Goal: Task Accomplishment & Management: Use online tool/utility

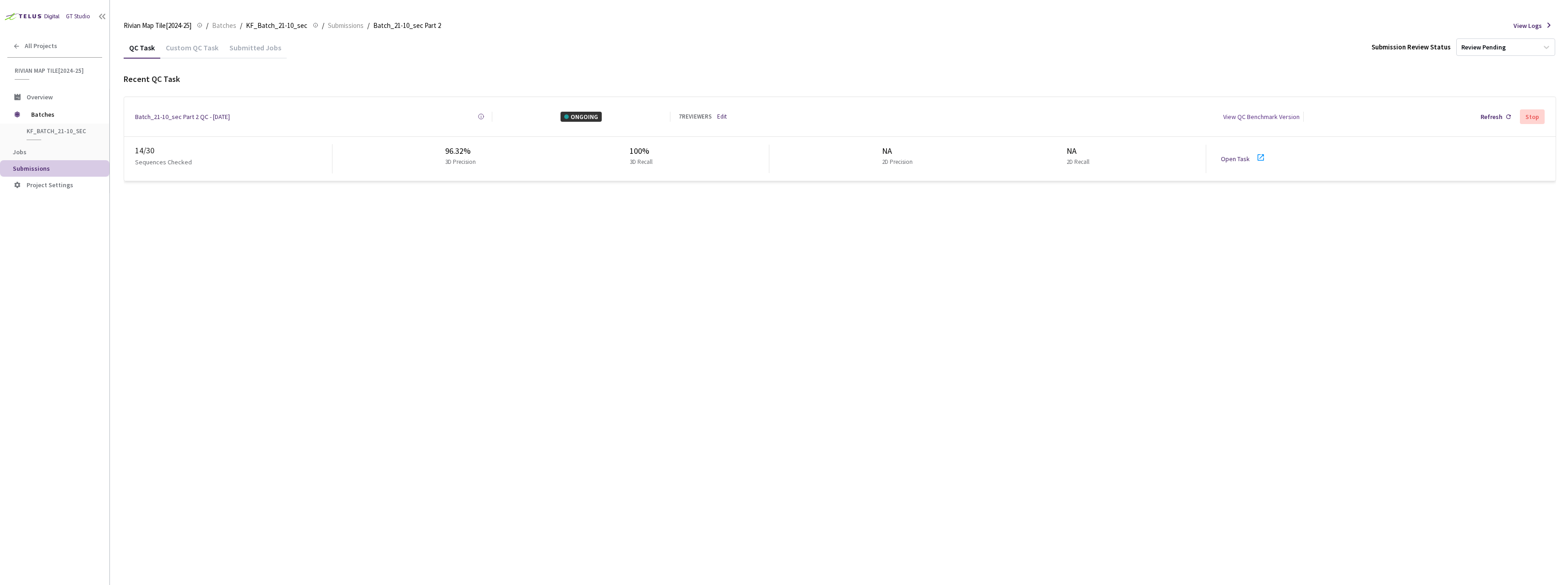
click at [1264, 153] on icon at bounding box center [1261, 158] width 11 height 11
click at [214, 112] on div "Batch_21-10_sec Part 2 QC - 11 Aug, 2025" at bounding box center [183, 117] width 95 height 10
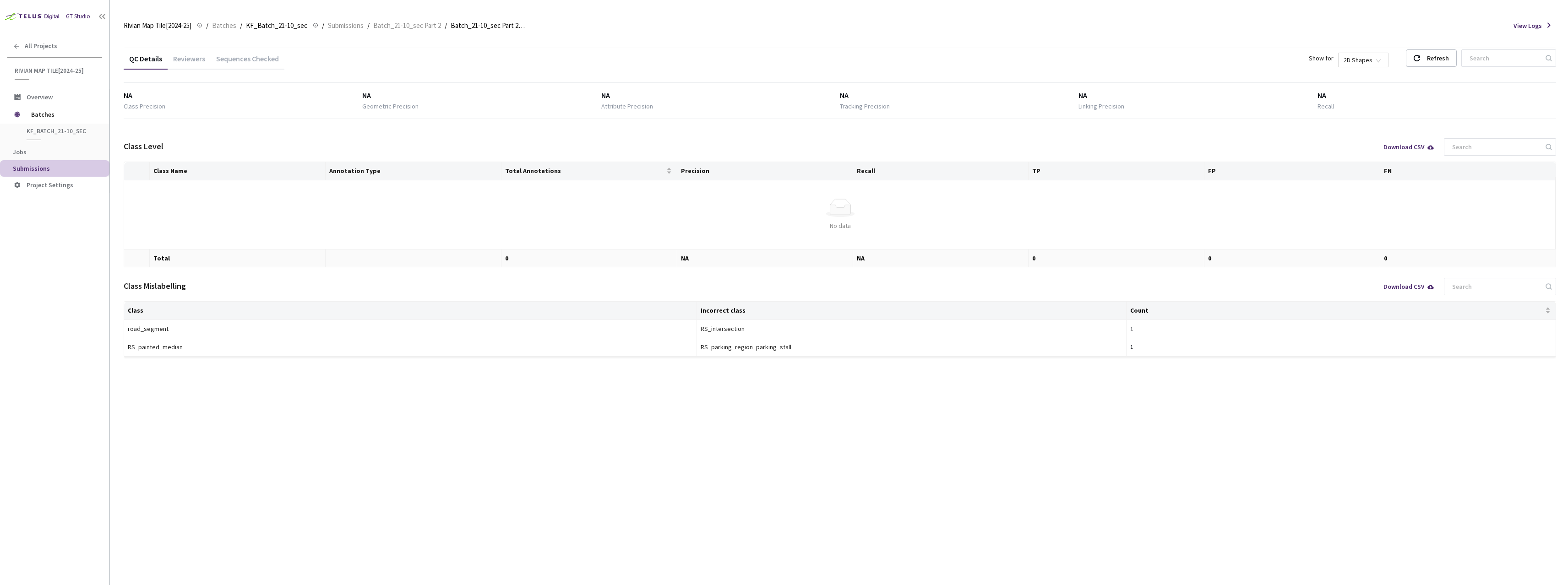
click at [264, 63] on div "Sequences Checked" at bounding box center [247, 62] width 74 height 16
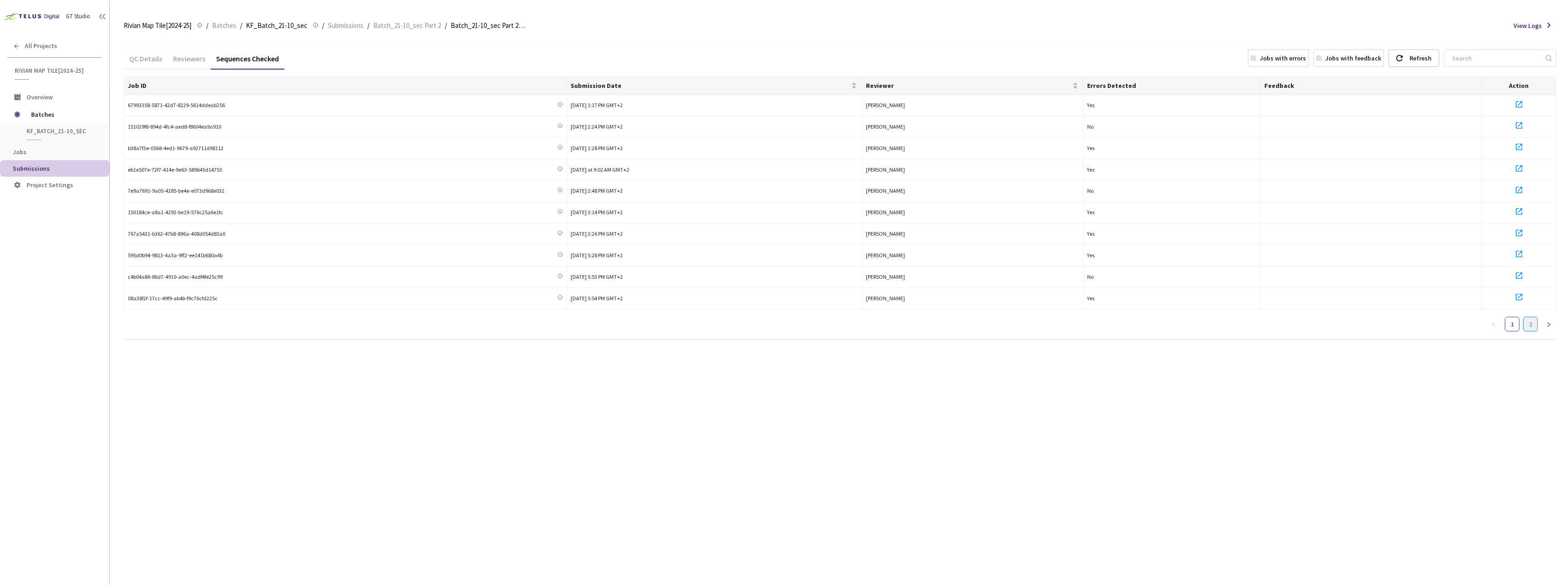
click at [1533, 327] on link "2" at bounding box center [1530, 324] width 14 height 14
drag, startPoint x: 228, startPoint y: 255, endPoint x: 125, endPoint y: 253, distance: 103.0
click at [125, 253] on td "d3538d8c-481c-460c-a133-6d322c45492a" at bounding box center [346, 255] width 443 height 21
copy span "d3538d8c-481c-460c-a133-6d322c45492a"
click at [140, 62] on div "QC Details" at bounding box center [145, 62] width 44 height 16
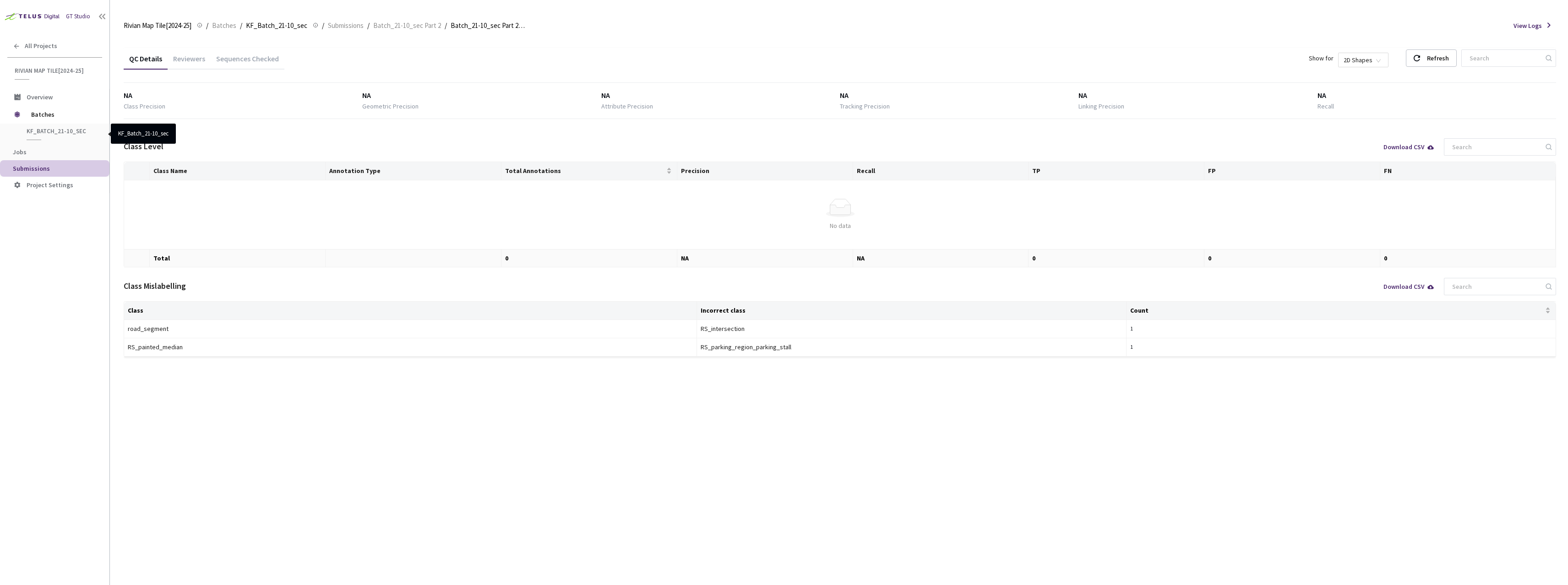
click at [38, 131] on span "KF_Batch_21-10_sec" at bounding box center [60, 131] width 68 height 8
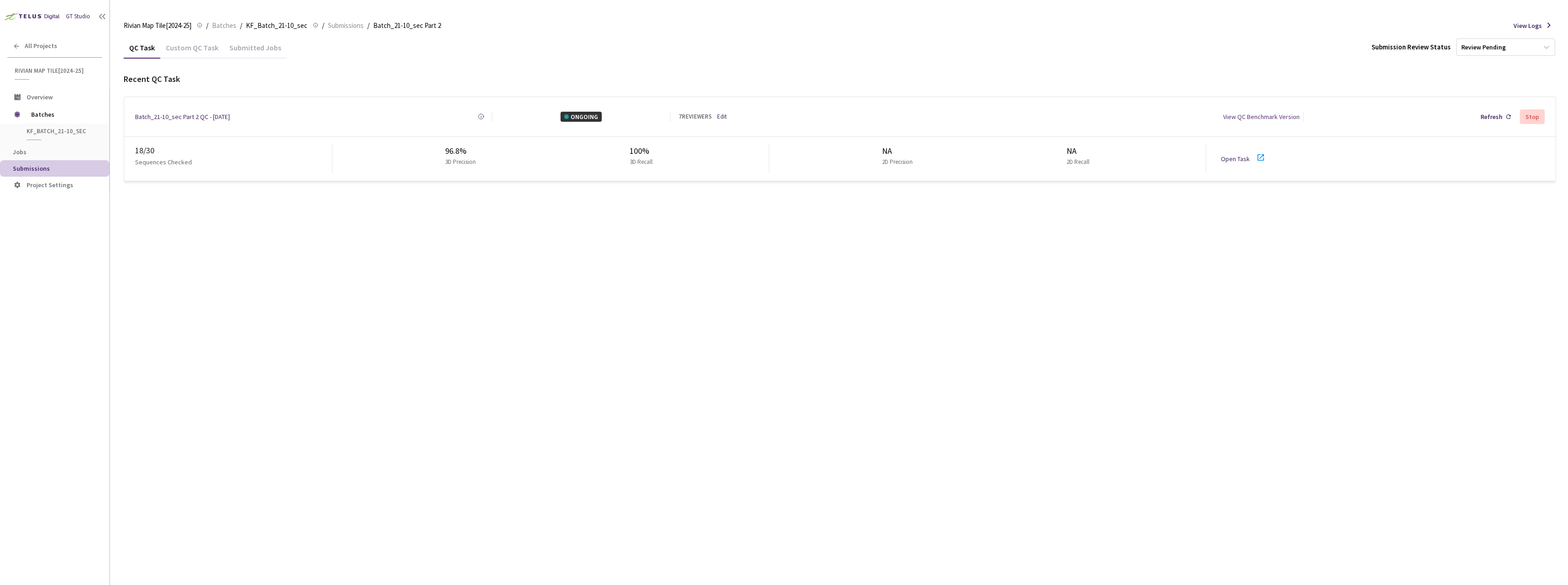
click at [1260, 155] on icon at bounding box center [1261, 158] width 11 height 11
click at [1256, 152] on icon at bounding box center [1261, 158] width 11 height 11
click at [1258, 156] on icon at bounding box center [1261, 158] width 7 height 7
drag, startPoint x: 141, startPoint y: 146, endPoint x: 165, endPoint y: 147, distance: 24.0
click at [165, 147] on div "25 / 30" at bounding box center [234, 150] width 197 height 13
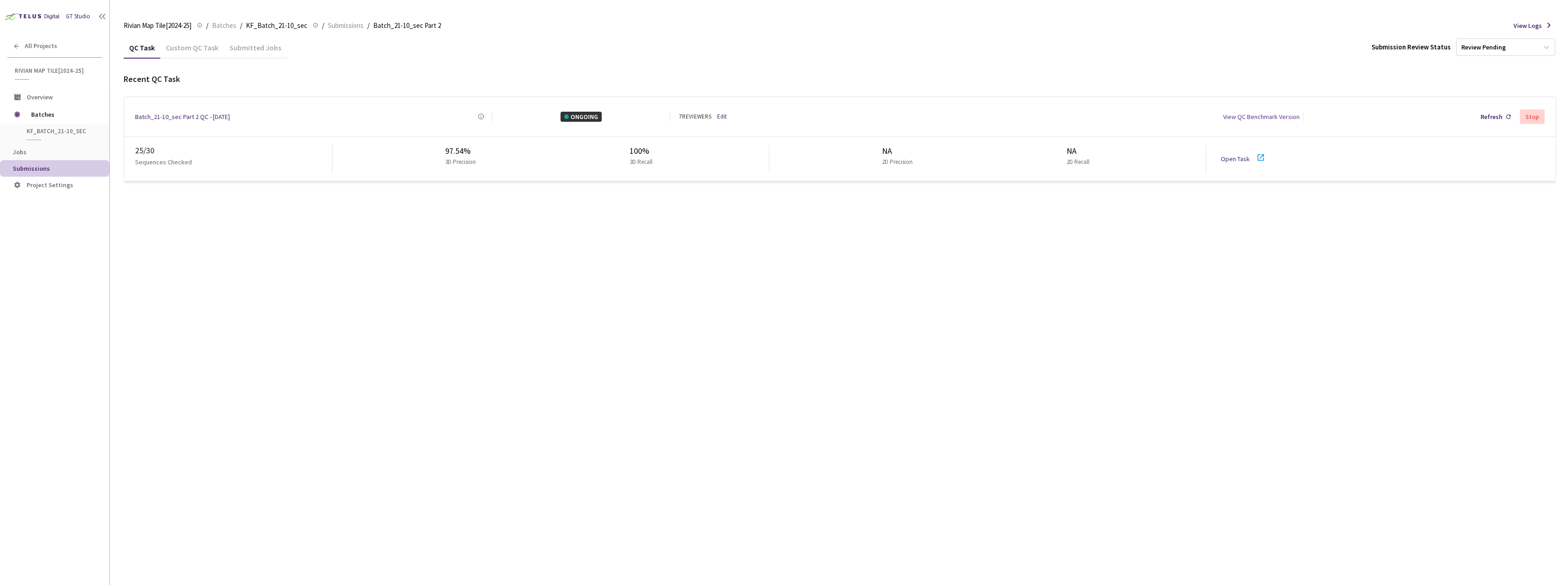
click at [1260, 155] on icon at bounding box center [1261, 158] width 7 height 7
click at [1268, 173] on div "27 / 30 Sequences Checked 97.54% 3D Precision 100% 3D Recall NA 2D Precision NA…" at bounding box center [840, 159] width 1432 height 44
drag, startPoint x: 166, startPoint y: 156, endPoint x: 138, endPoint y: 153, distance: 28.2
click at [138, 153] on div "27 / 30 Sequences Checked" at bounding box center [234, 159] width 197 height 29
click at [209, 187] on div "QC Task Custom QC Task Submitted Jobs Submission Review Status Review Pending R…" at bounding box center [839, 310] width 1432 height 548
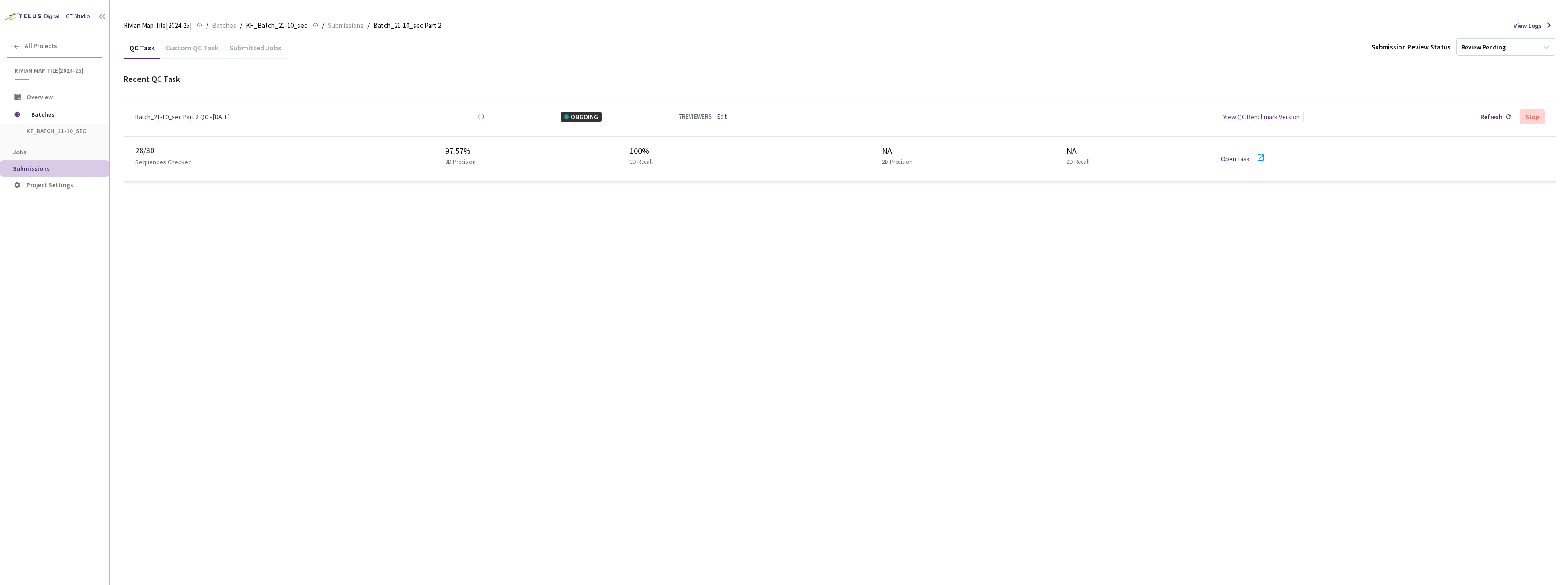
click at [1134, 50] on div "QC Task Custom QC Task Submitted Jobs Submission Review Status Review Pending" at bounding box center [839, 47] width 1432 height 21
click at [722, 114] on link "Edit" at bounding box center [722, 116] width 10 height 9
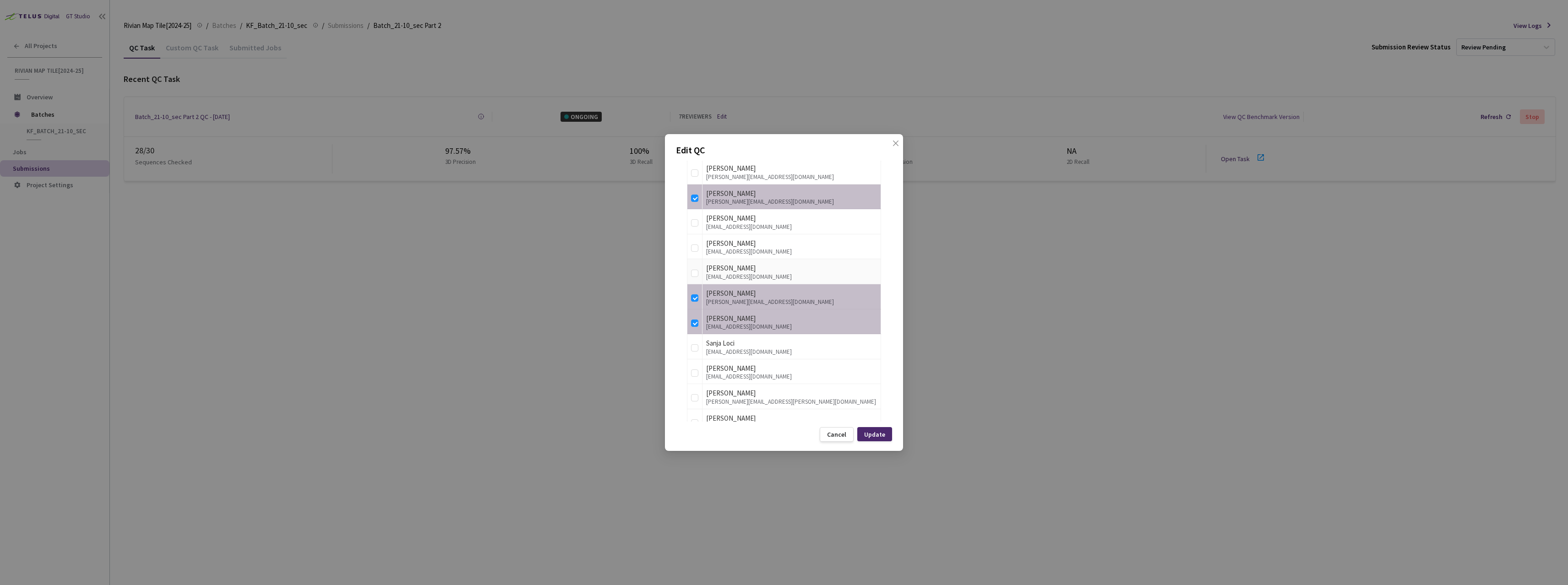
scroll to position [709, 0]
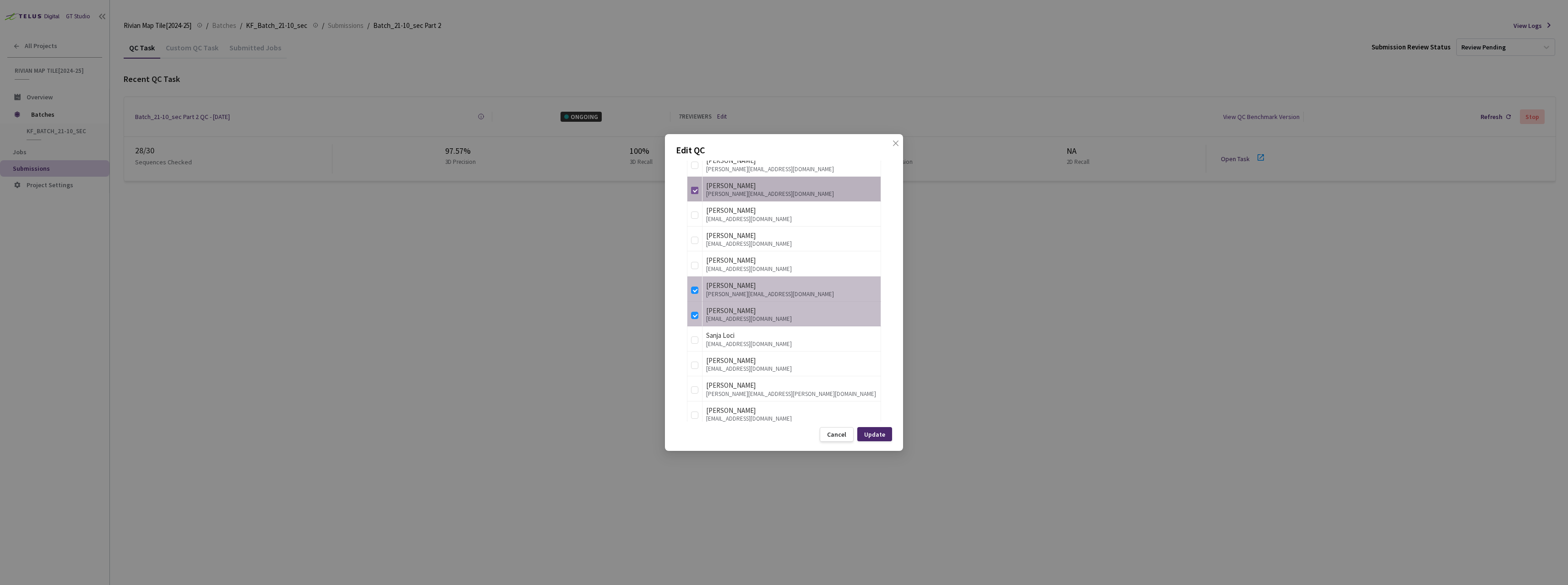
click at [695, 191] on input "checkbox" at bounding box center [695, 191] width 7 height 7
checkbox input "false"
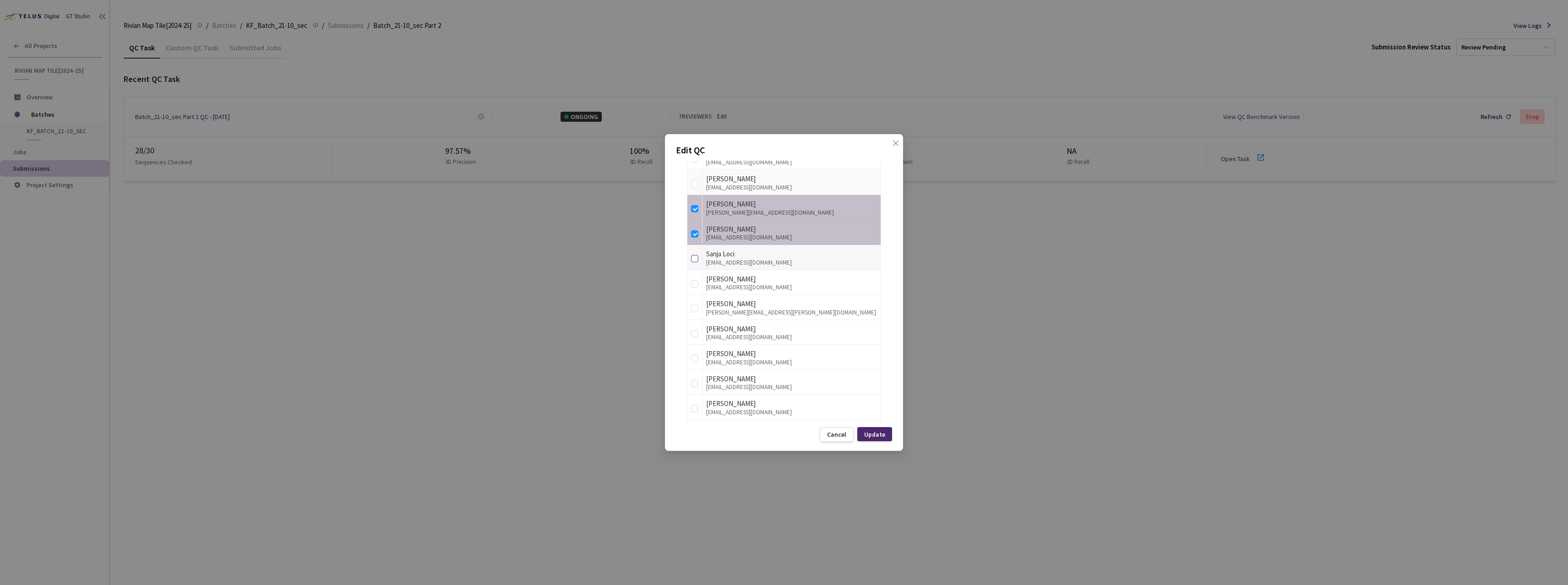
scroll to position [791, 0]
drag, startPoint x: 696, startPoint y: 211, endPoint x: 693, endPoint y: 230, distance: 19.2
click at [696, 213] on td at bounding box center [695, 206] width 15 height 25
click at [693, 230] on input "checkbox" at bounding box center [695, 233] width 7 height 7
checkbox input "false"
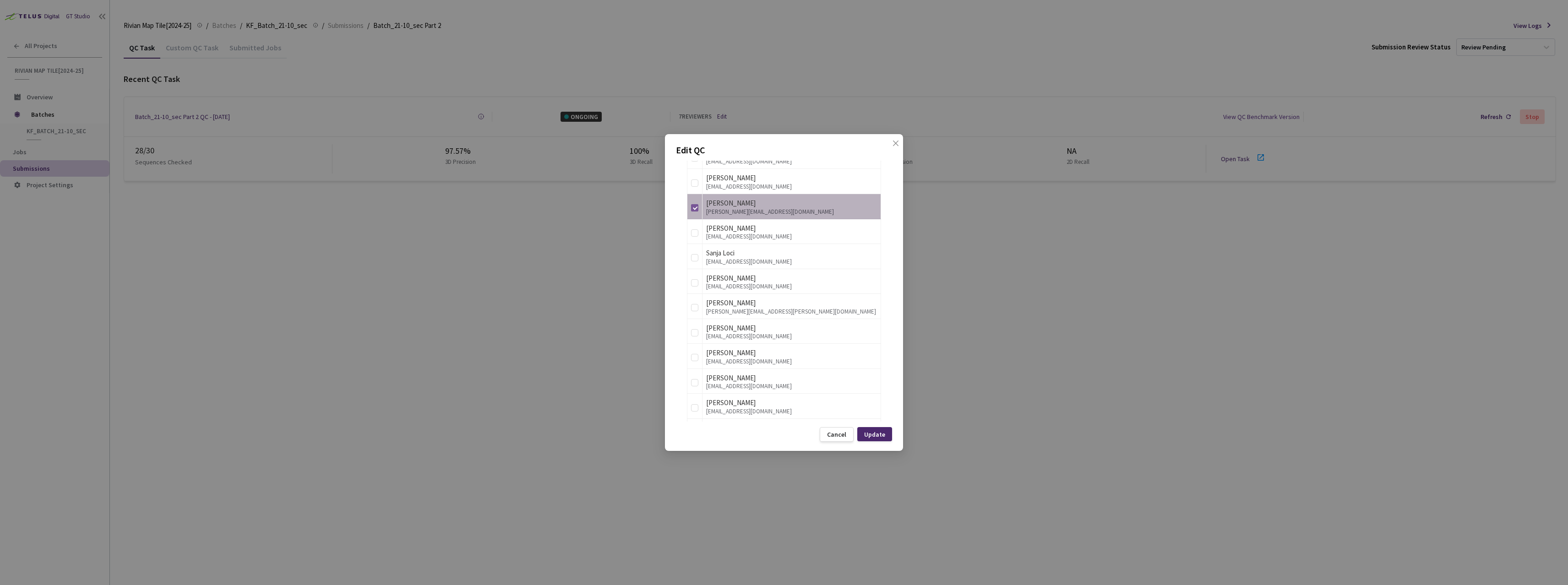
click at [696, 212] on label at bounding box center [695, 206] width 7 height 13
click at [696, 212] on input "checkbox" at bounding box center [695, 208] width 7 height 7
checkbox input "false"
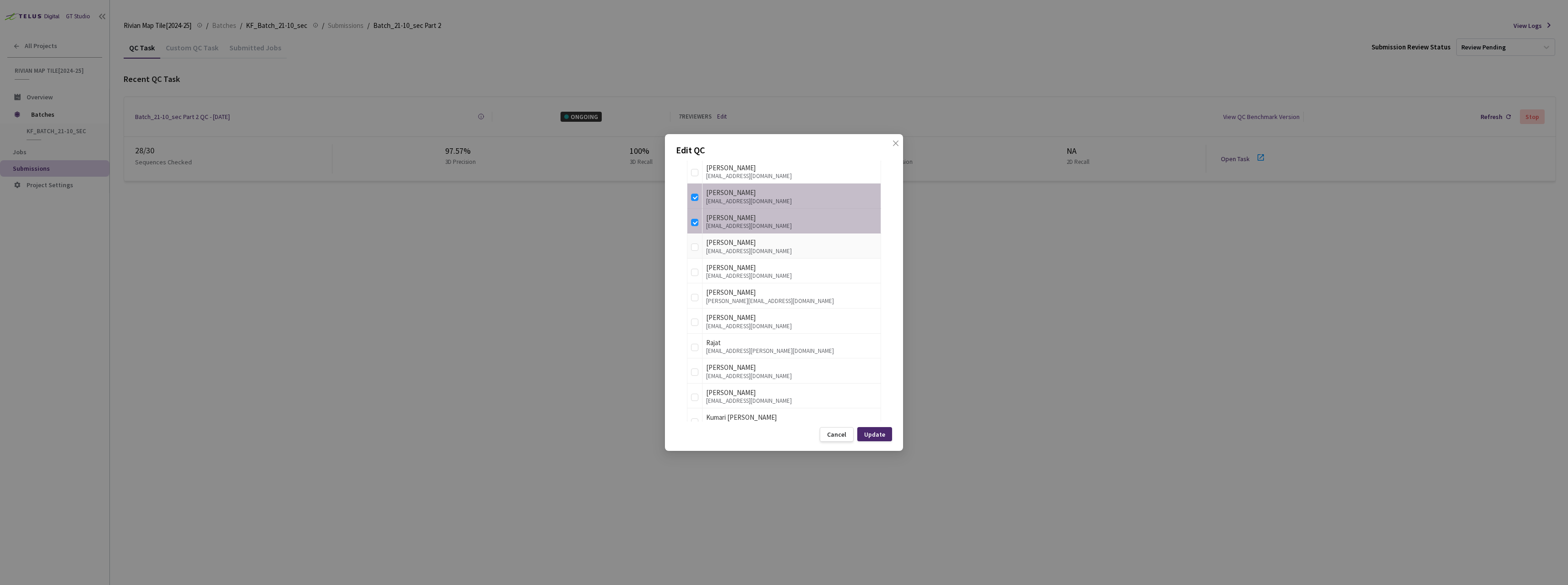
scroll to position [1300, 0]
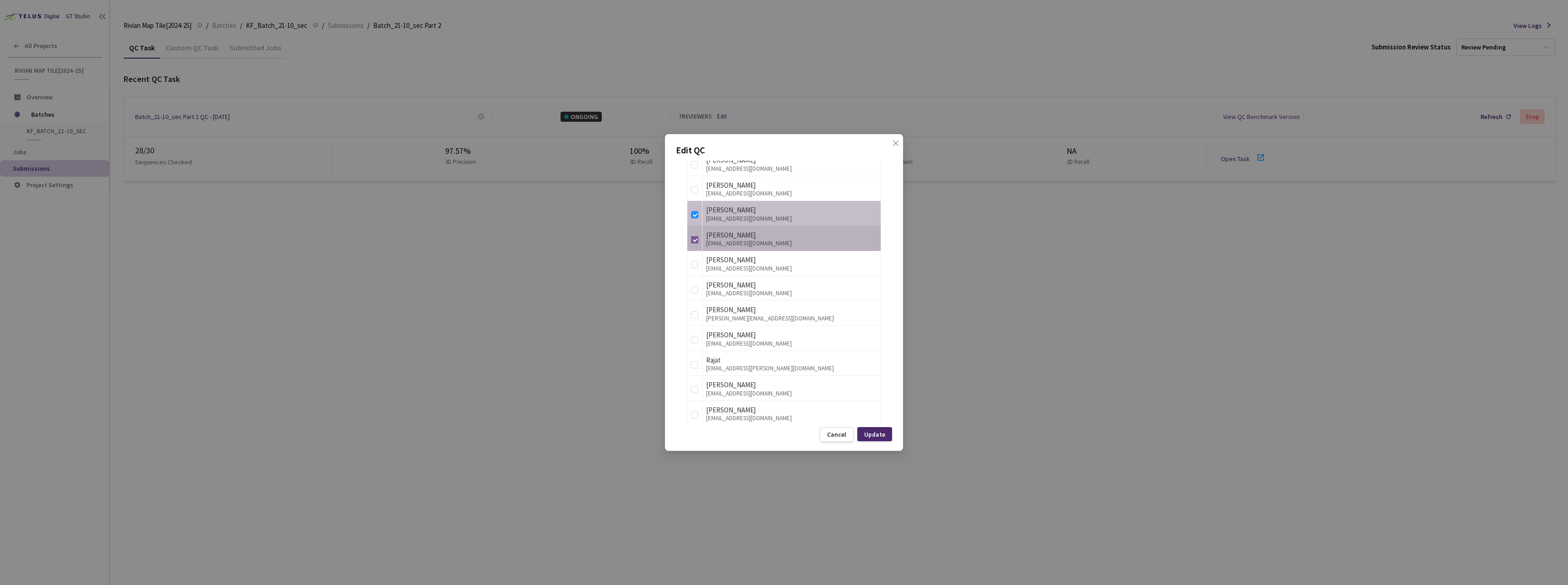
click at [698, 241] on input "checkbox" at bounding box center [695, 240] width 7 height 7
checkbox input "false"
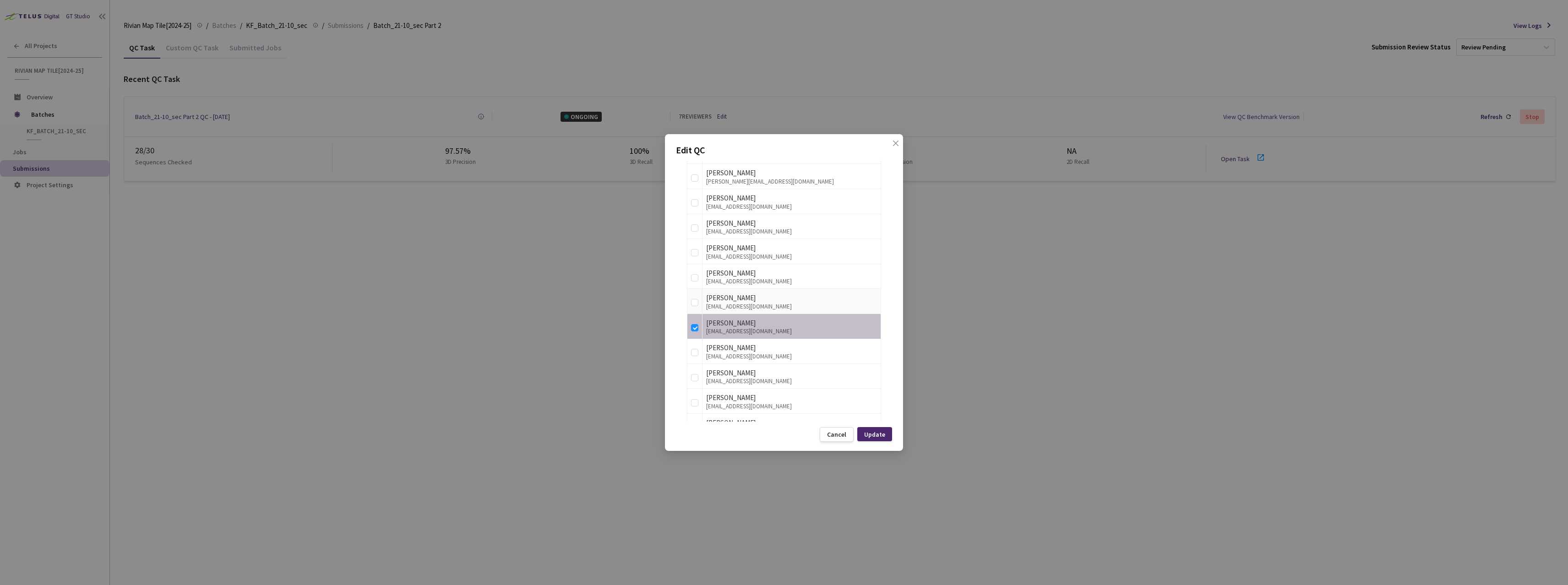
scroll to position [408, 0]
click at [872, 432] on div "Update" at bounding box center [875, 435] width 21 height 7
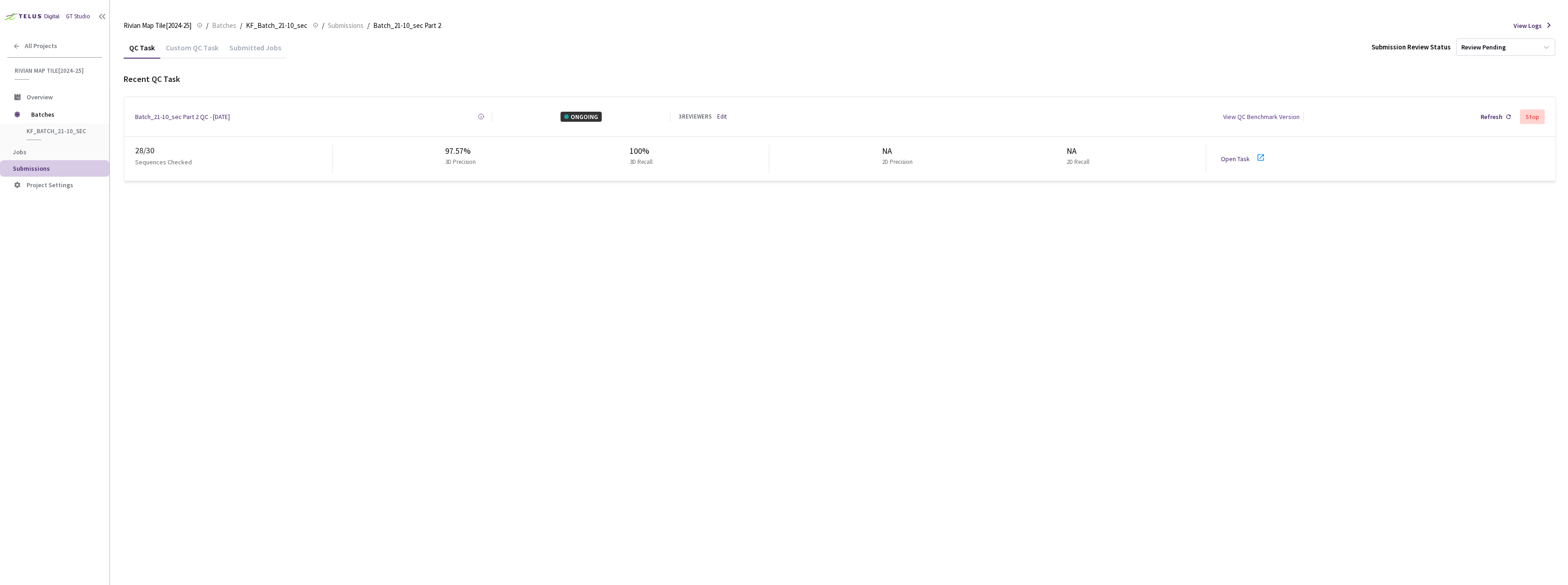
click at [1260, 152] on icon at bounding box center [1261, 158] width 11 height 11
